Goal: Information Seeking & Learning: Learn about a topic

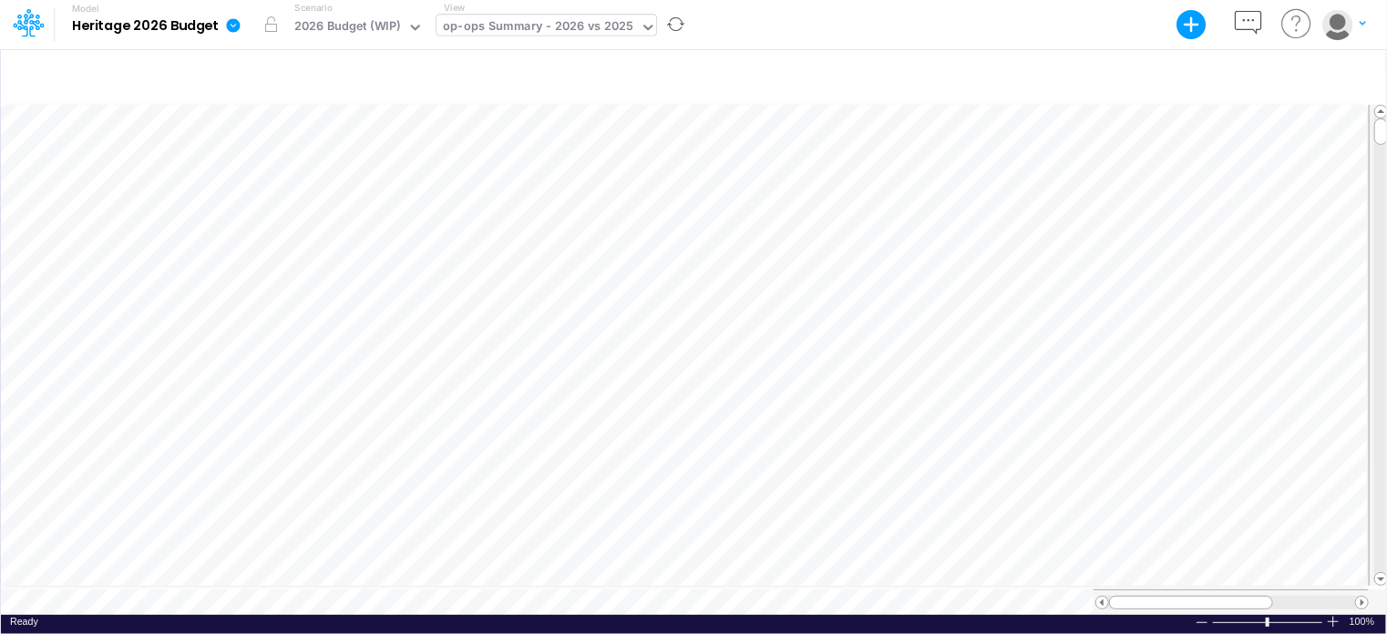
click at [553, 36] on div "op-ops Summary - 2026 vs 2025" at bounding box center [538, 27] width 190 height 21
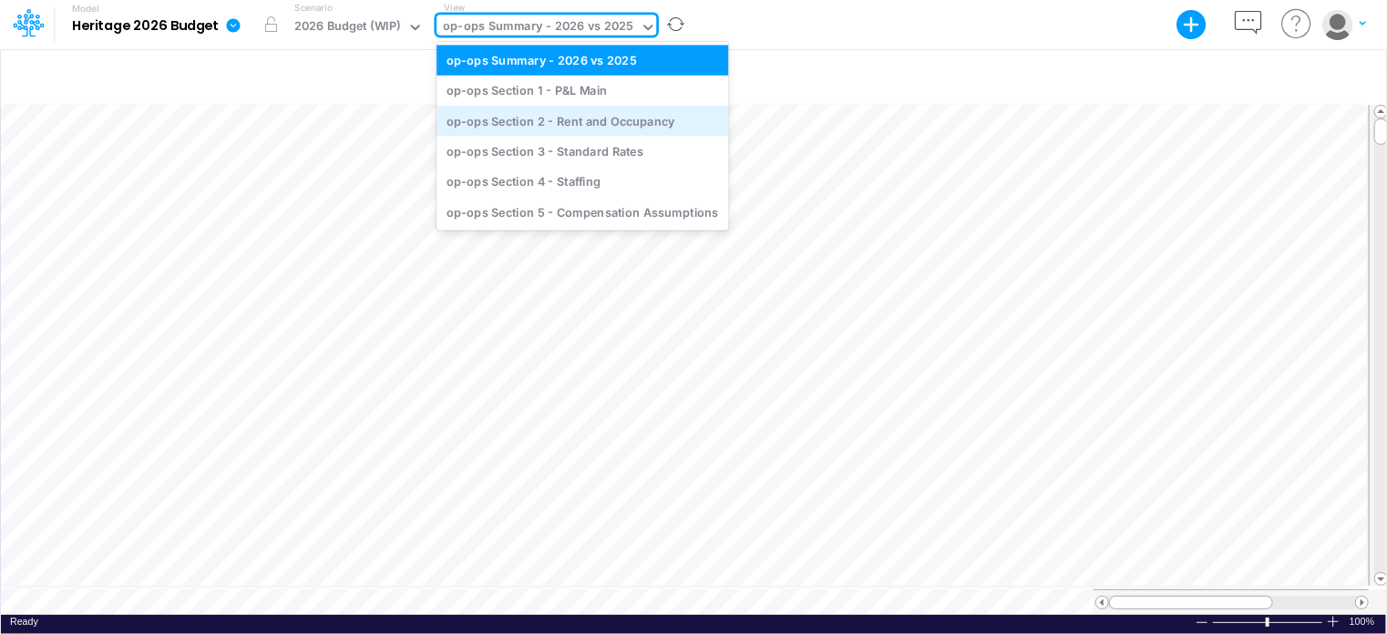
click at [568, 127] on div "op-ops Section 2 - Rent and Occupancy" at bounding box center [582, 121] width 292 height 30
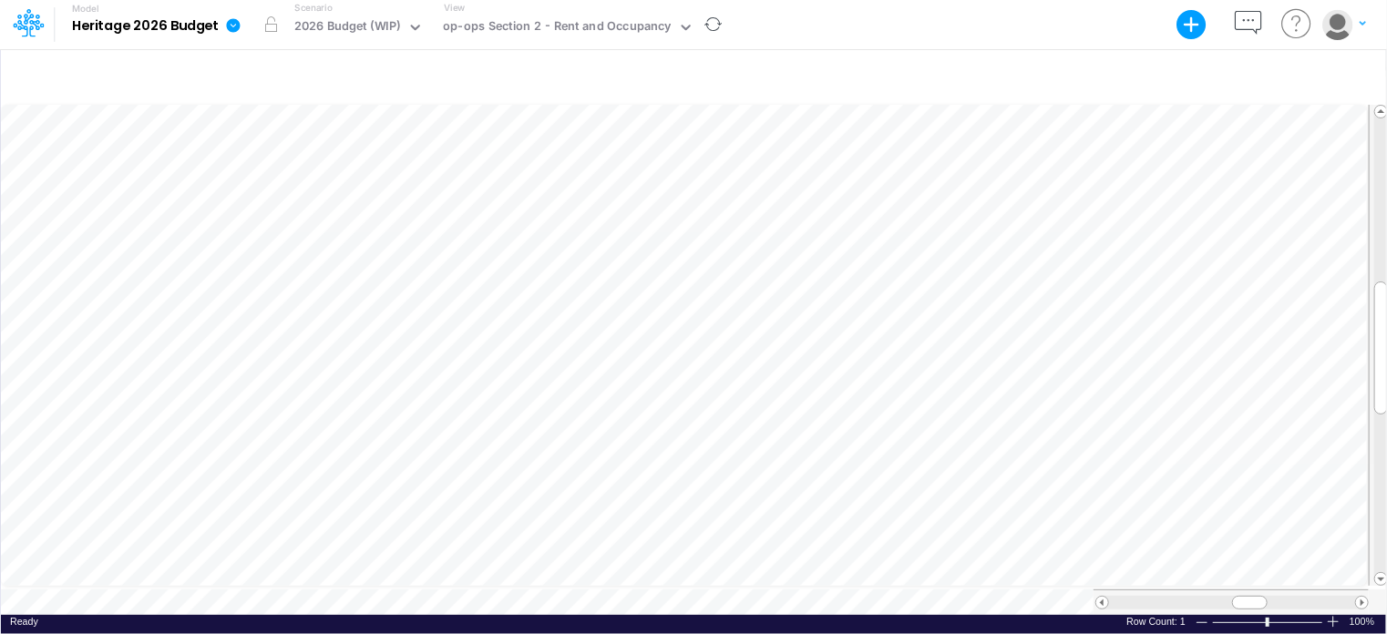
scroll to position [8, 2]
